Goal: Task Accomplishment & Management: Complete application form

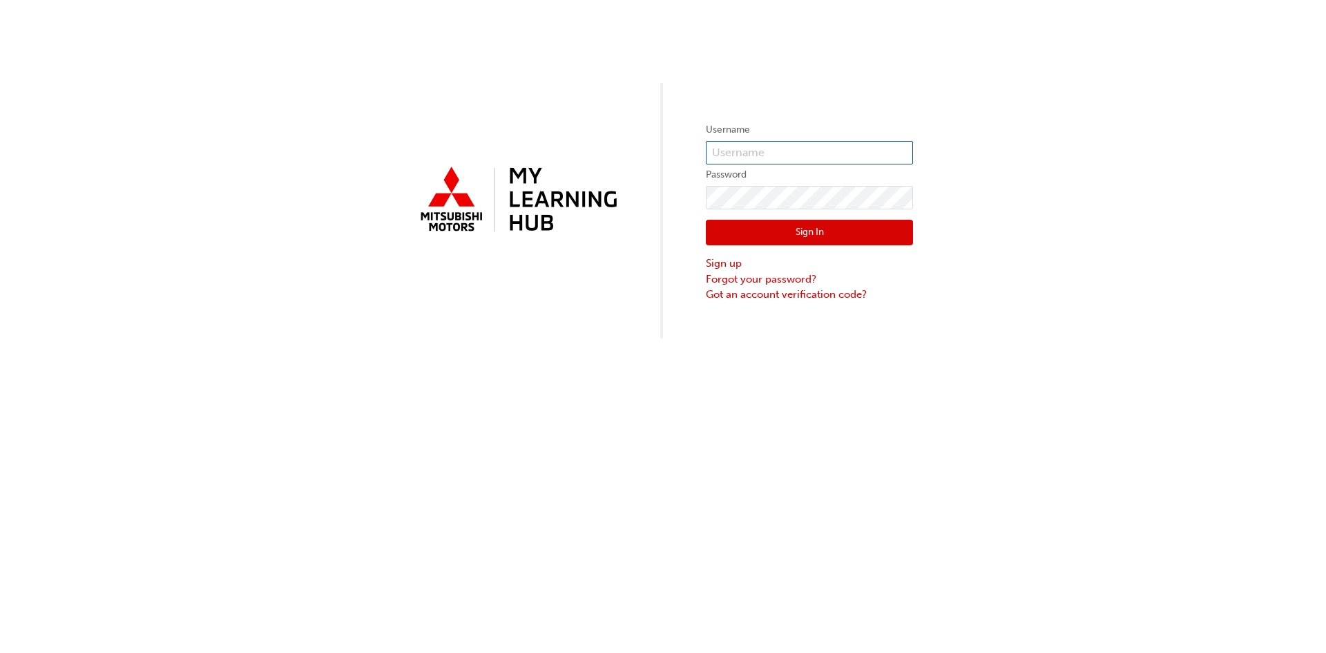
click at [755, 148] on input "text" at bounding box center [809, 152] width 207 height 23
type input "[PERSON_NAME][EMAIL_ADDRESS][DOMAIN_NAME]"
click at [815, 230] on button "Sign In" at bounding box center [809, 233] width 207 height 26
